Goal: Register for event/course

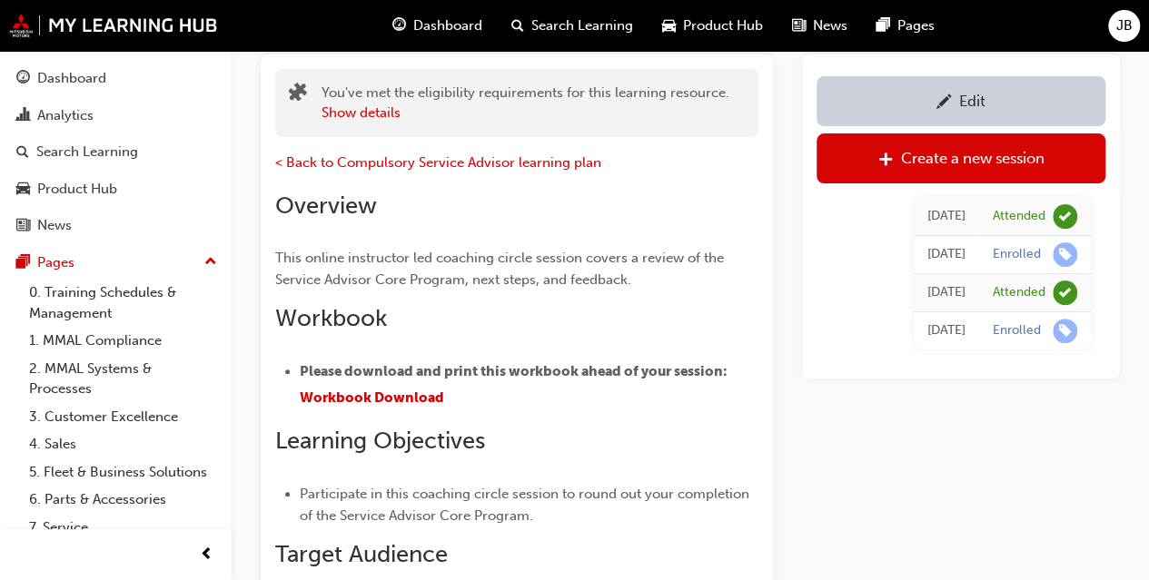
scroll to position [40, 0]
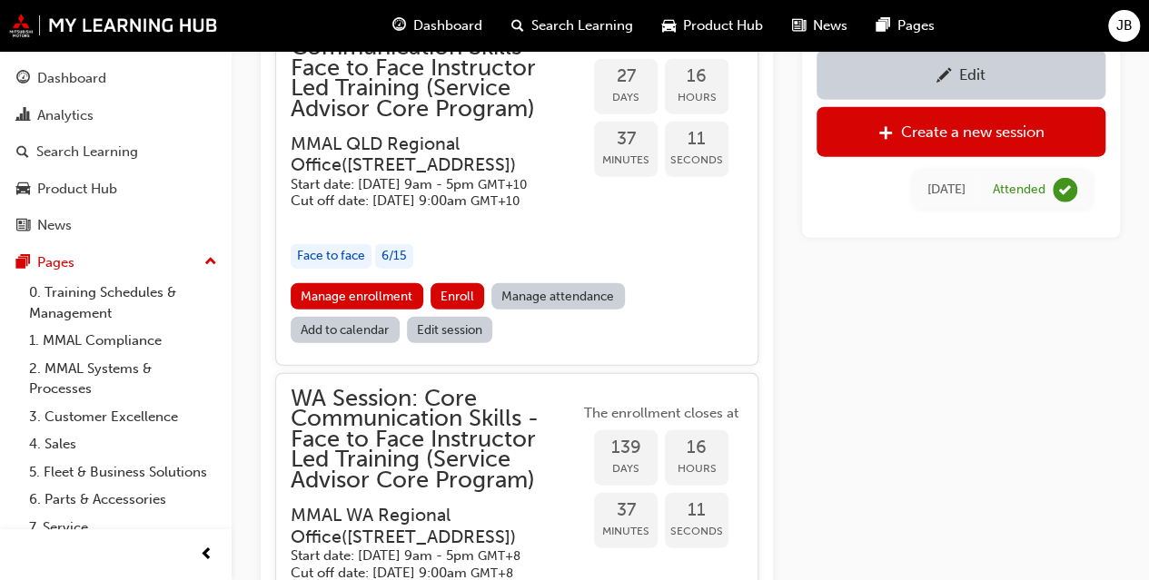
scroll to position [2218, 0]
click at [385, 309] on link "Manage enrollment" at bounding box center [357, 295] width 133 height 26
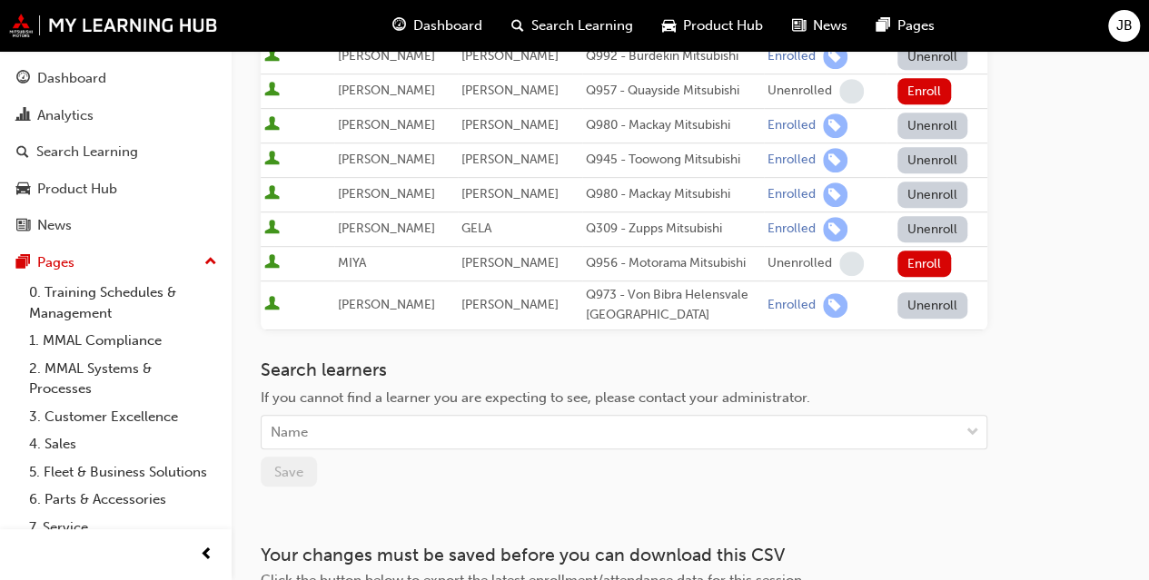
scroll to position [525, 0]
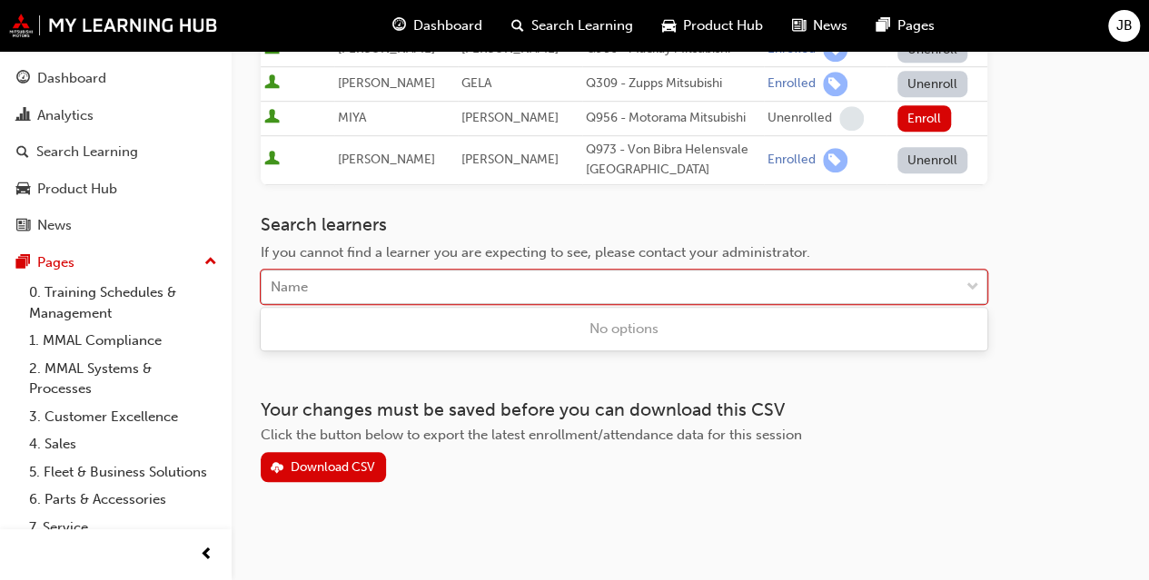
click at [452, 282] on div "Name" at bounding box center [610, 288] width 697 height 32
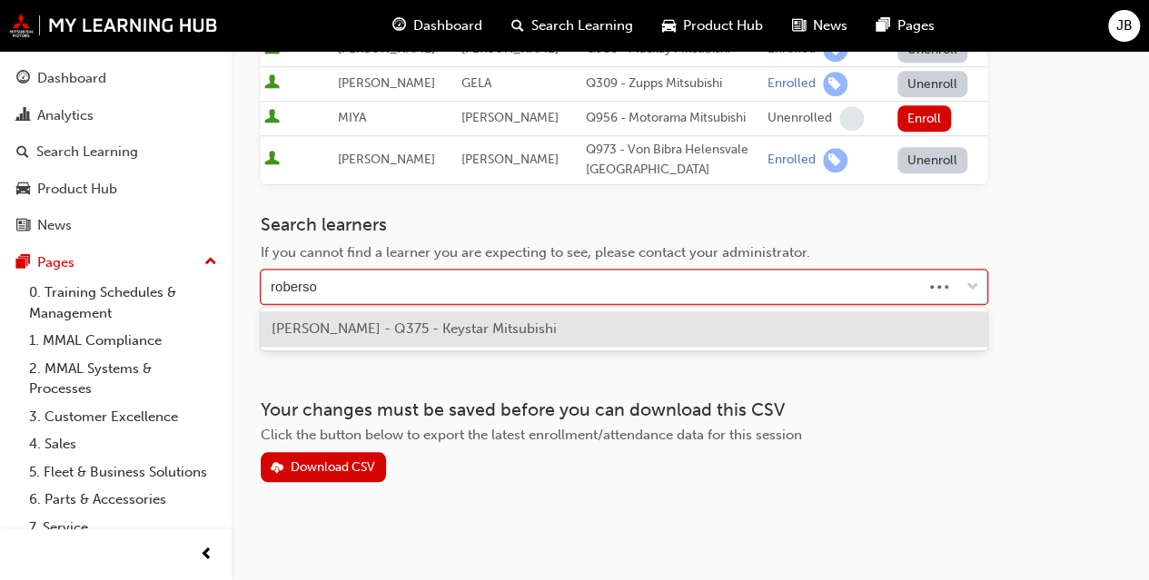
type input "[PERSON_NAME]"
click at [385, 324] on span "[PERSON_NAME] - Q375 - Keystar Mitsubishi" at bounding box center [414, 329] width 285 height 16
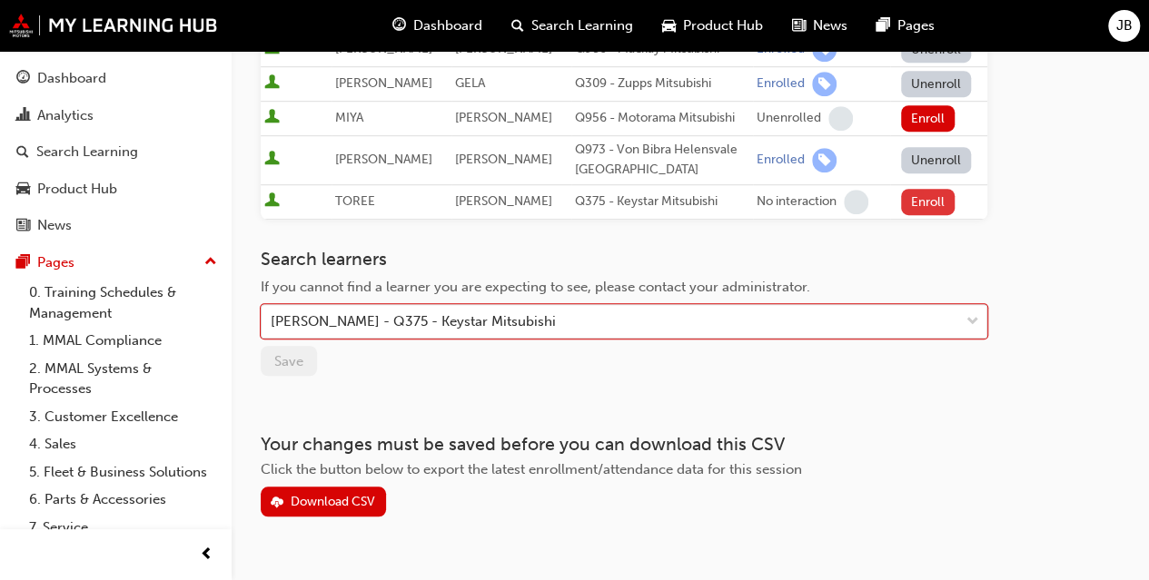
click at [919, 193] on button "Enroll" at bounding box center [928, 202] width 54 height 26
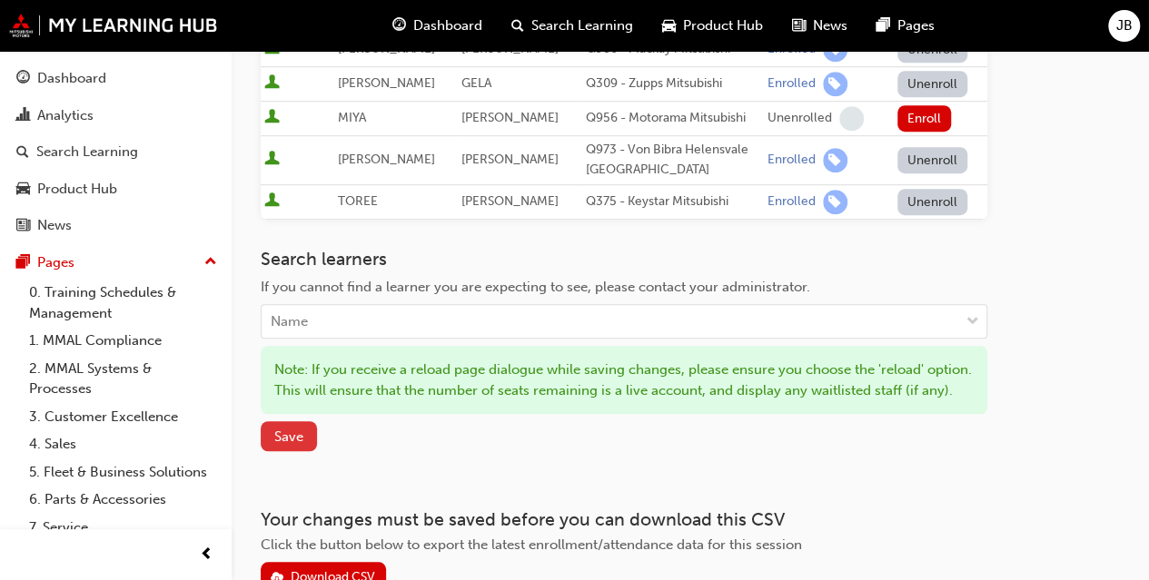
click at [276, 445] on span "Save" at bounding box center [288, 437] width 29 height 16
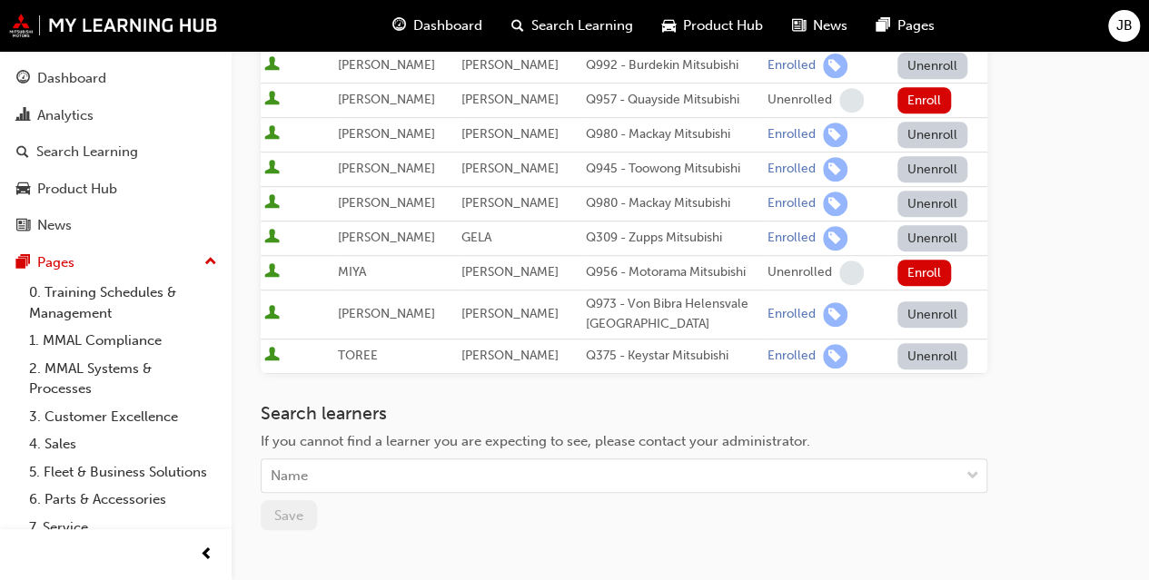
scroll to position [374, 0]
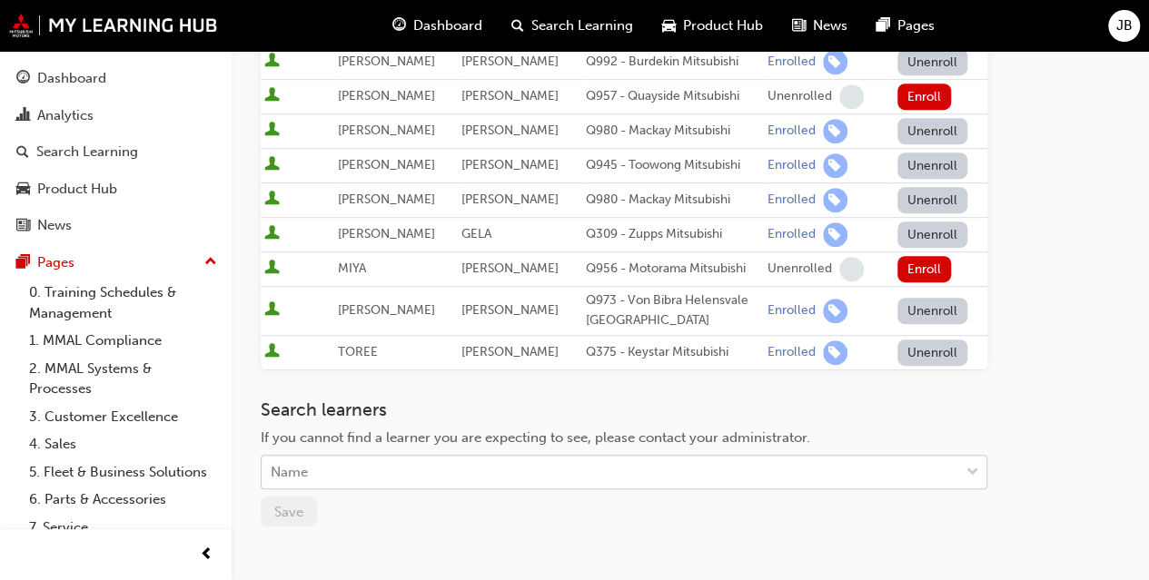
click at [462, 468] on div "Name" at bounding box center [610, 473] width 697 height 32
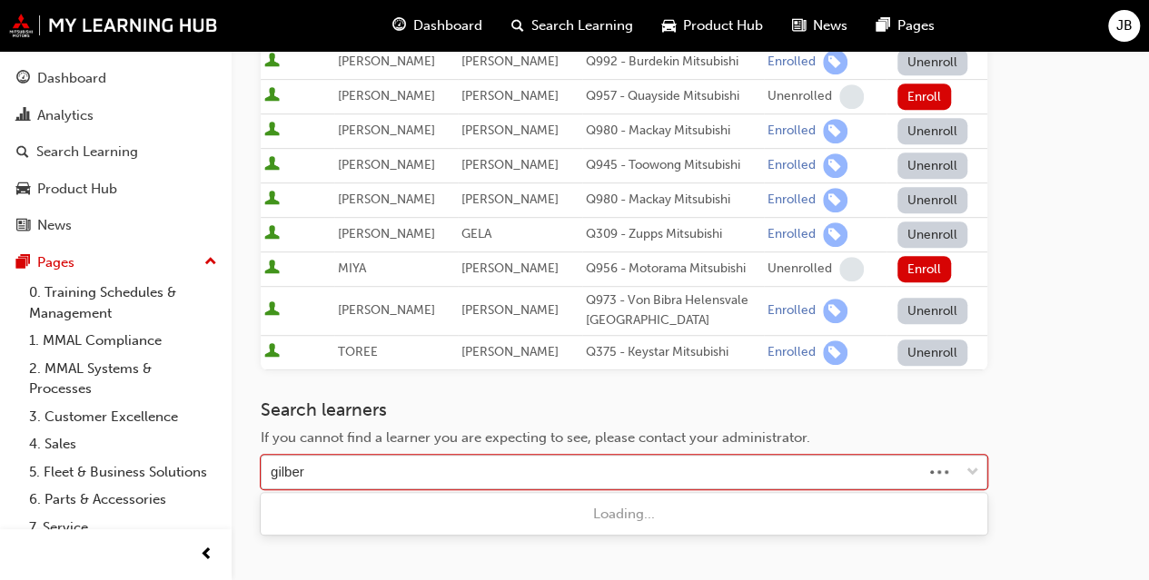
type input "[PERSON_NAME]"
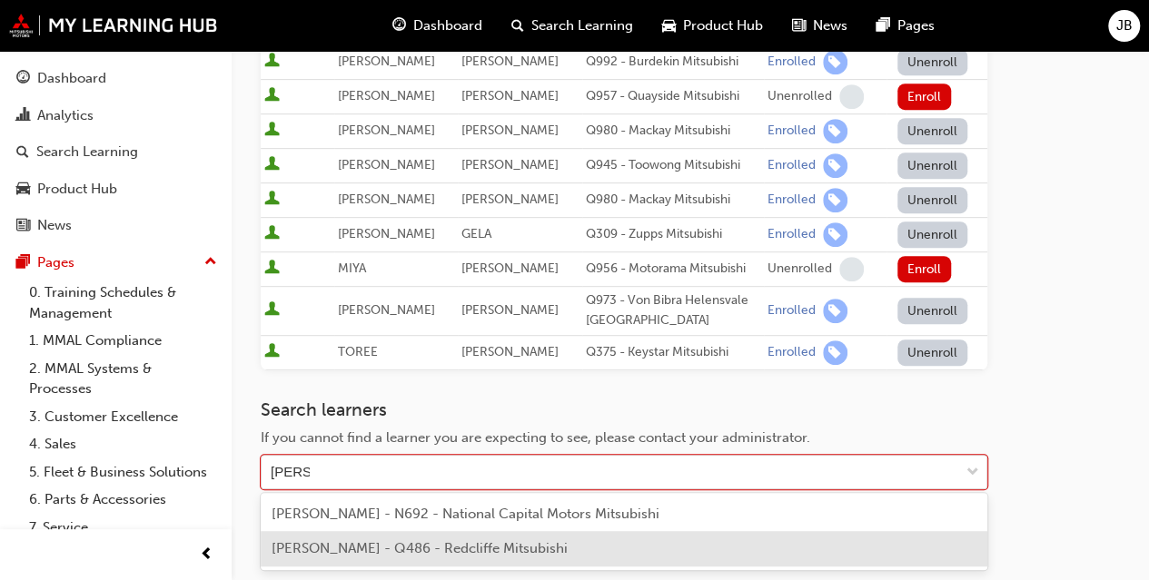
click at [416, 553] on span "[PERSON_NAME] - Q486 - Redcliffe Mitsubishi" at bounding box center [420, 548] width 296 height 16
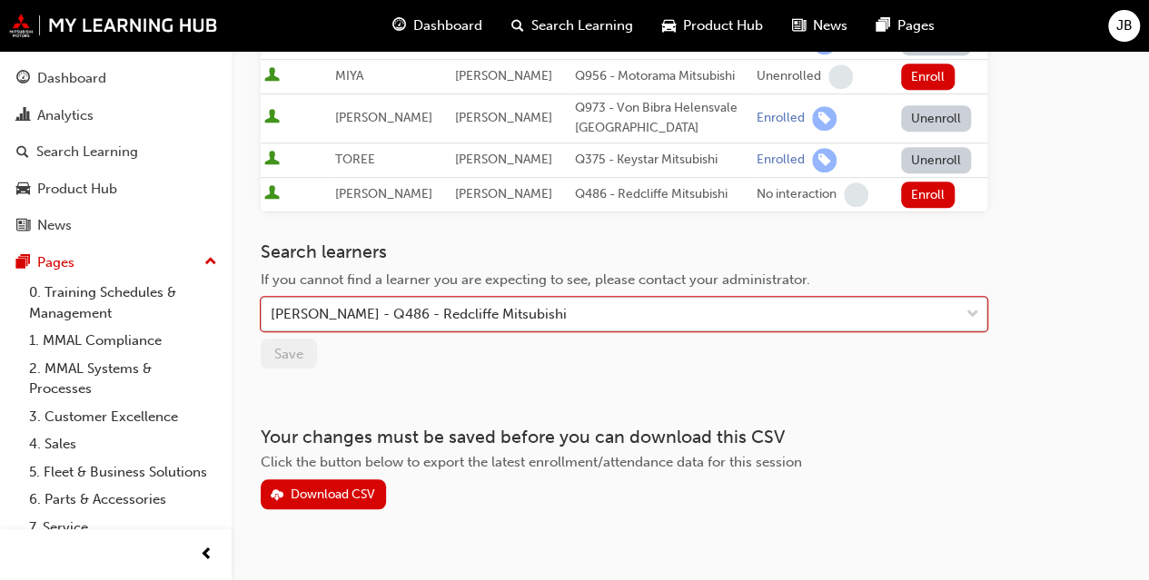
scroll to position [567, 0]
click at [928, 197] on button "Enroll" at bounding box center [928, 195] width 54 height 26
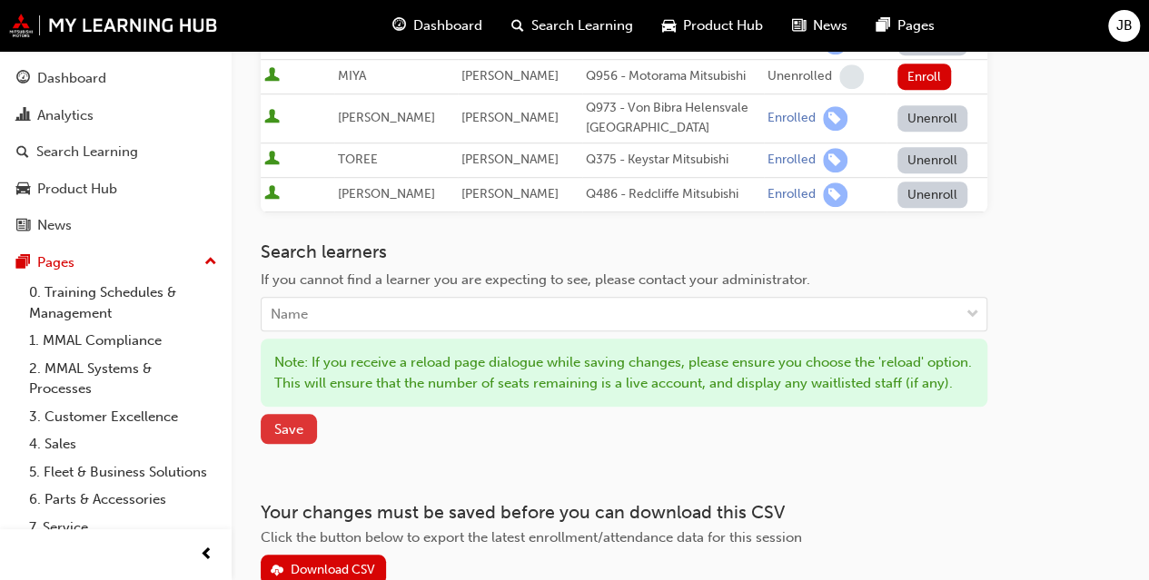
click at [290, 438] on span "Save" at bounding box center [288, 429] width 29 height 16
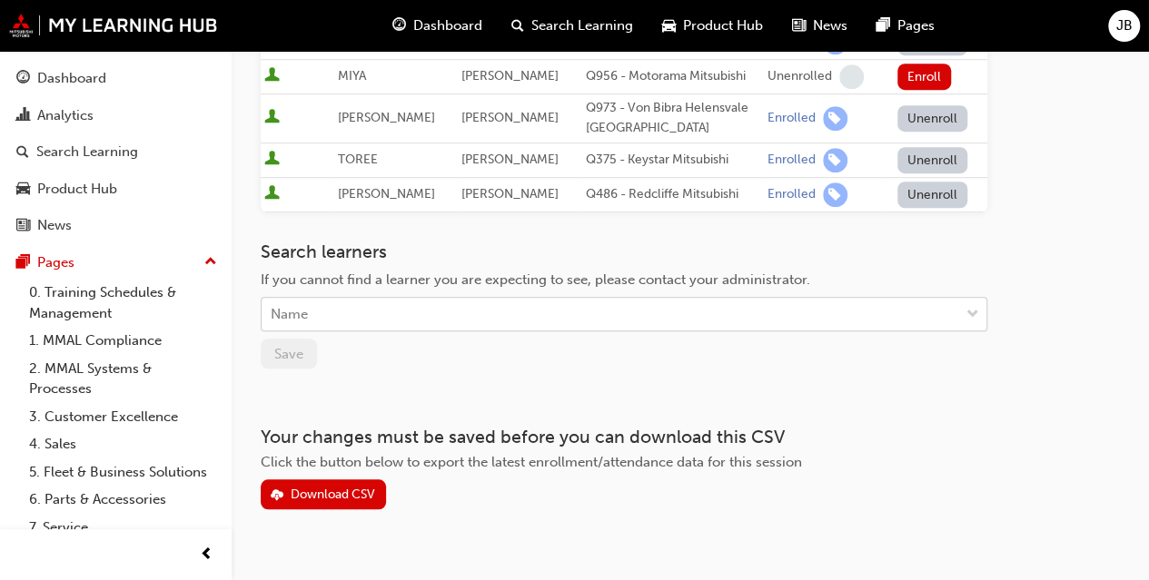
click at [472, 309] on div "Name" at bounding box center [610, 315] width 697 height 32
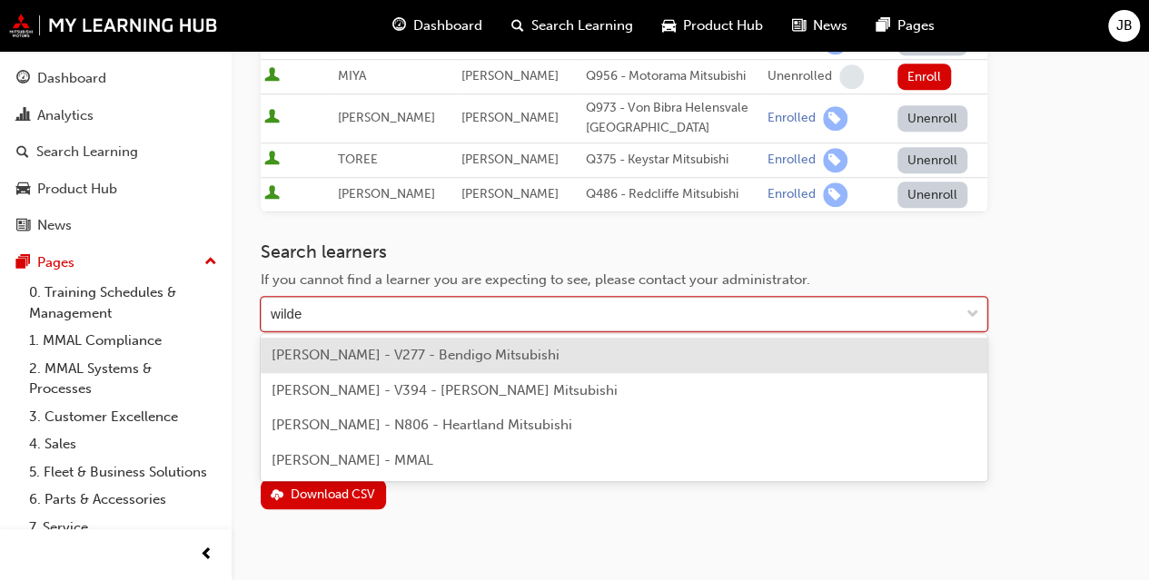
type input "wild"
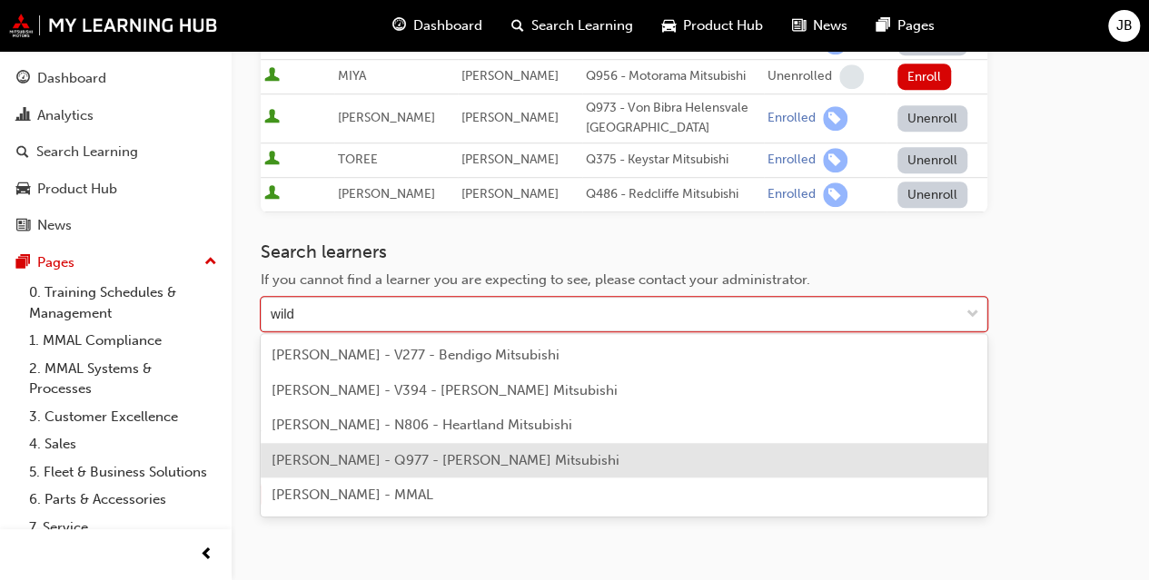
click at [370, 459] on span "[PERSON_NAME] - Q977 - [PERSON_NAME] Mitsubishi" at bounding box center [446, 460] width 348 height 16
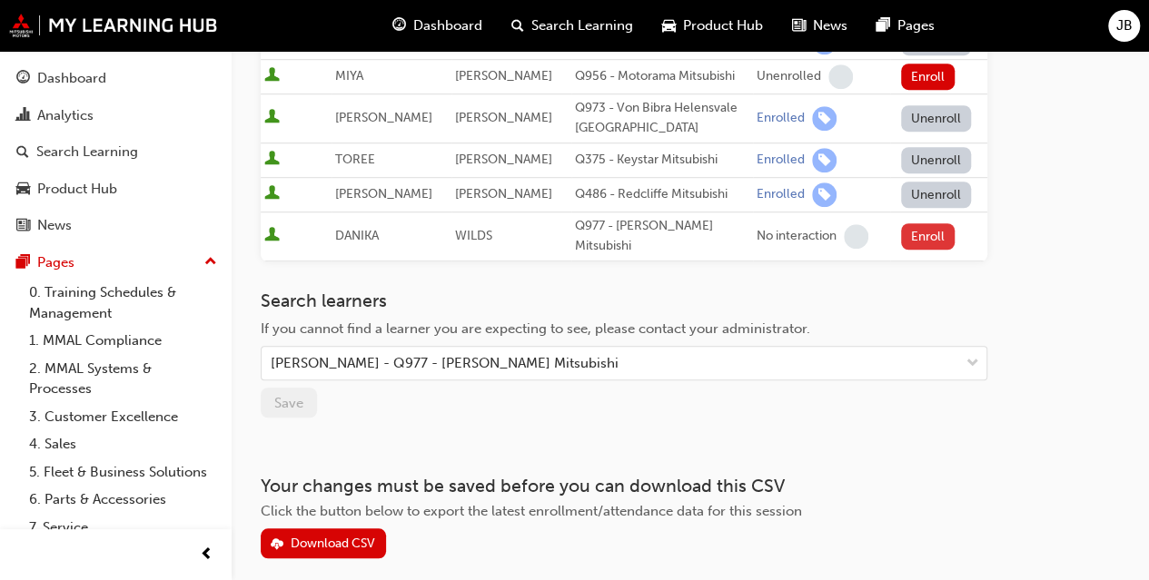
click at [926, 223] on button "Enroll" at bounding box center [928, 236] width 54 height 26
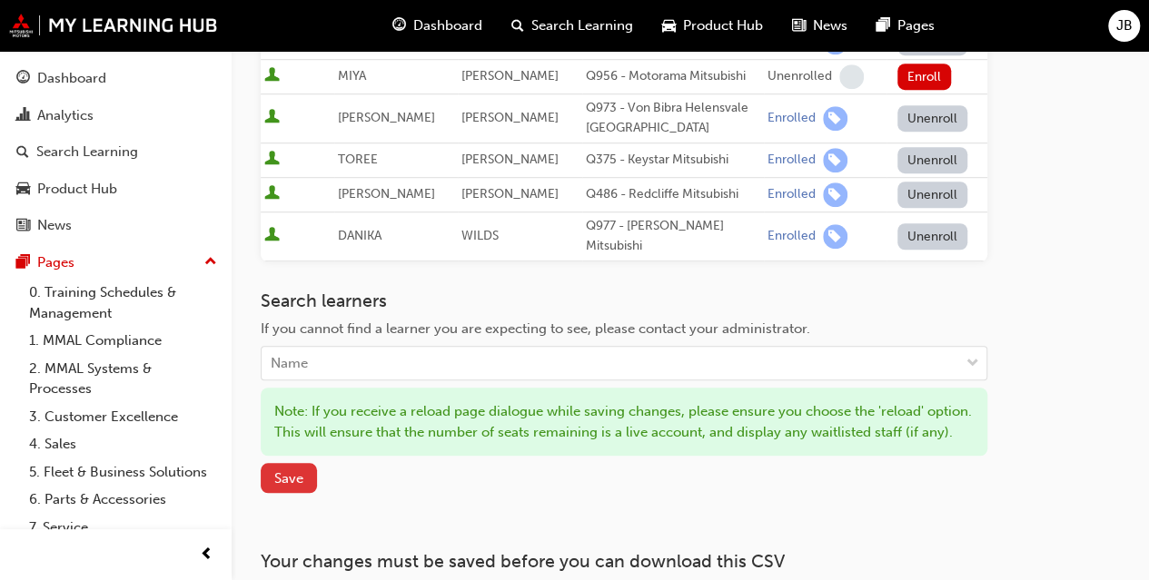
click at [283, 491] on button "Save" at bounding box center [289, 478] width 56 height 30
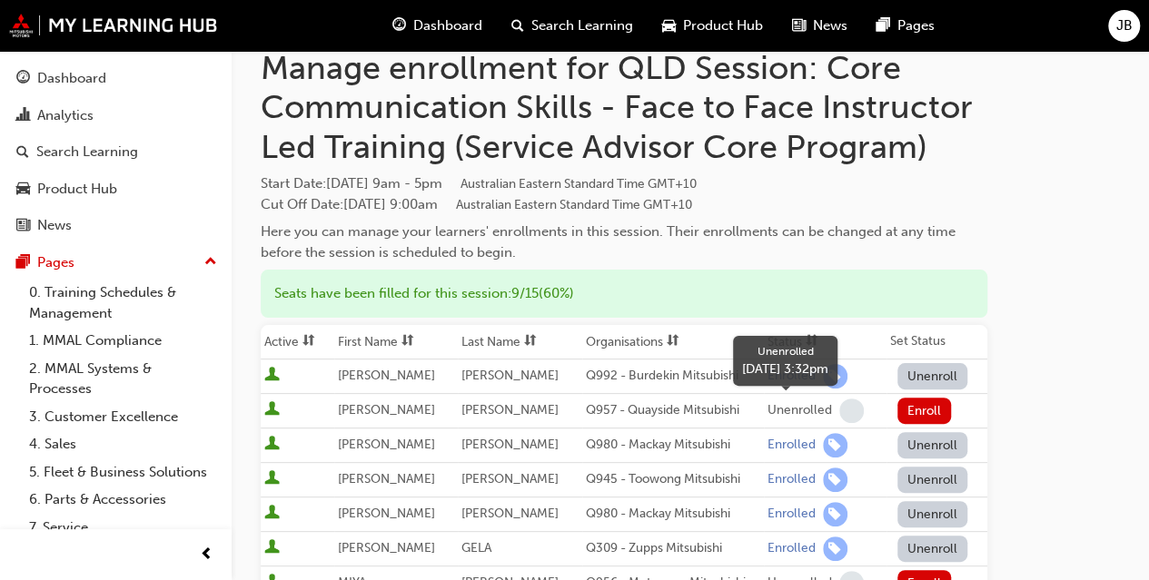
scroll to position [0, 0]
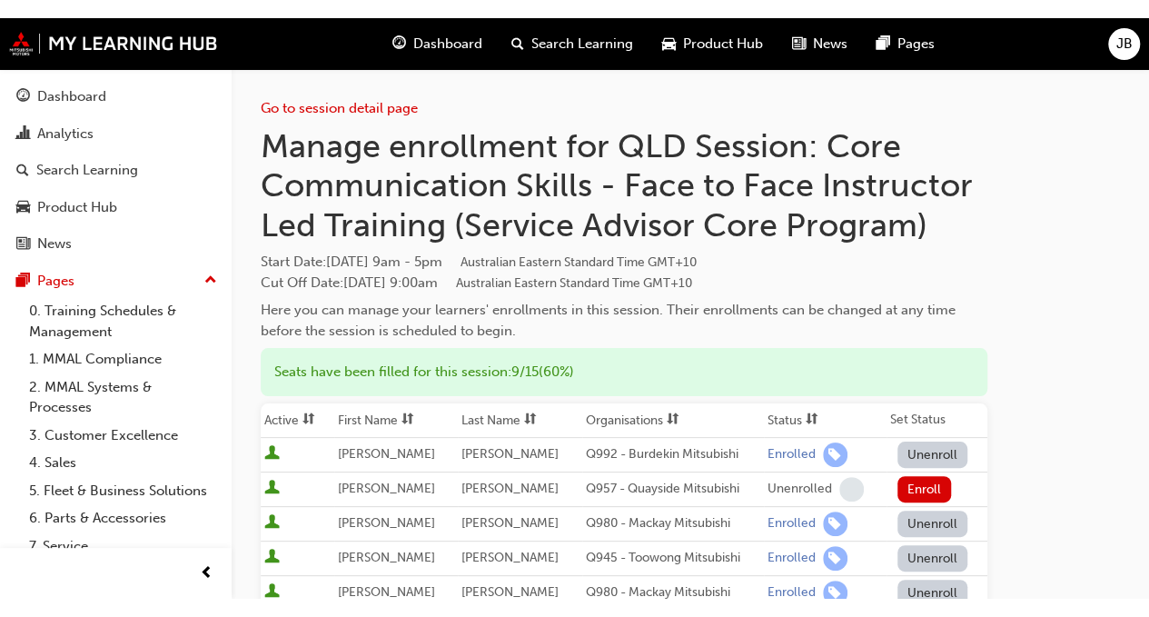
scroll to position [2218, 0]
